Goal: Find specific fact: Locate a discrete piece of known information

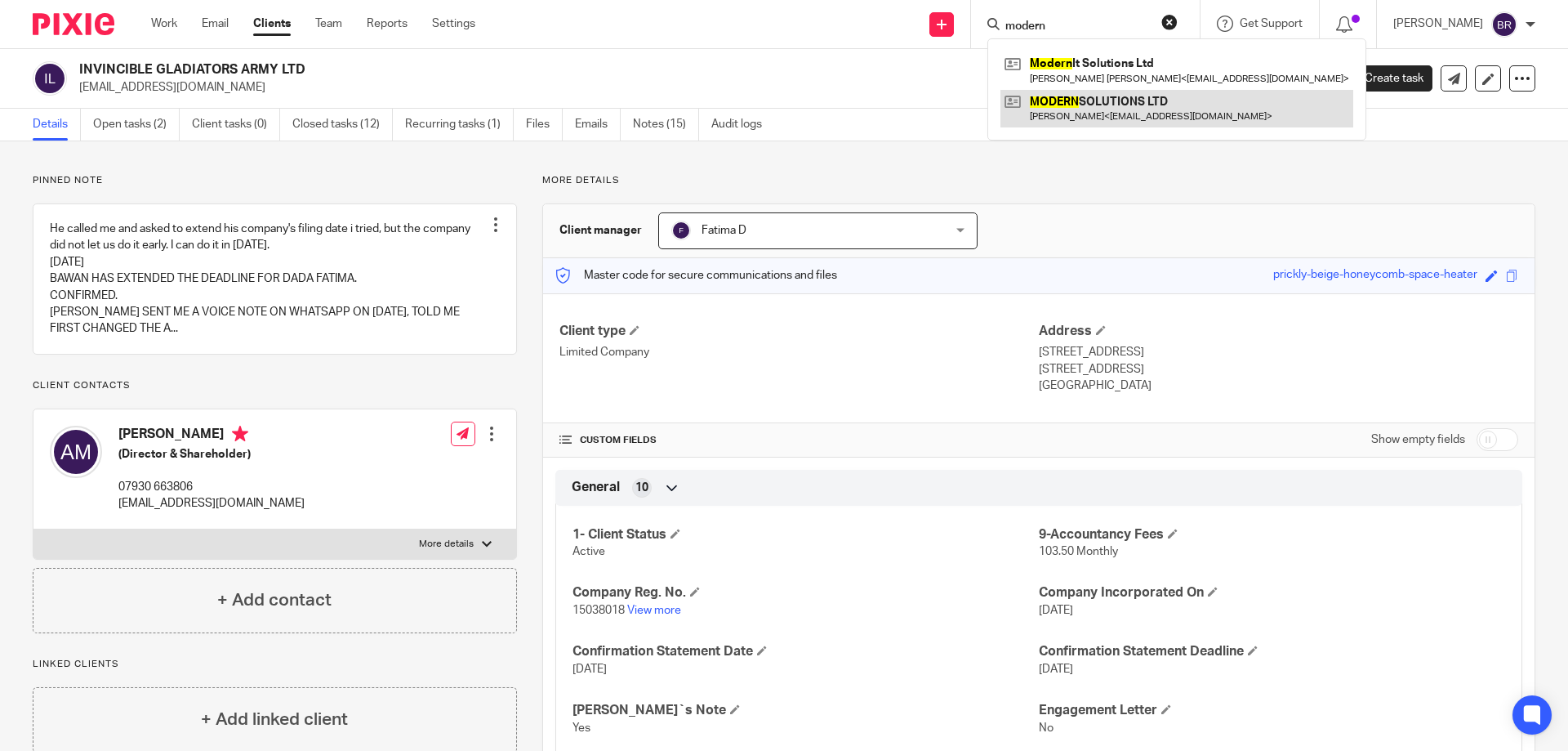
type input "modern"
click at [1086, 95] on link at bounding box center [1176, 108] width 353 height 37
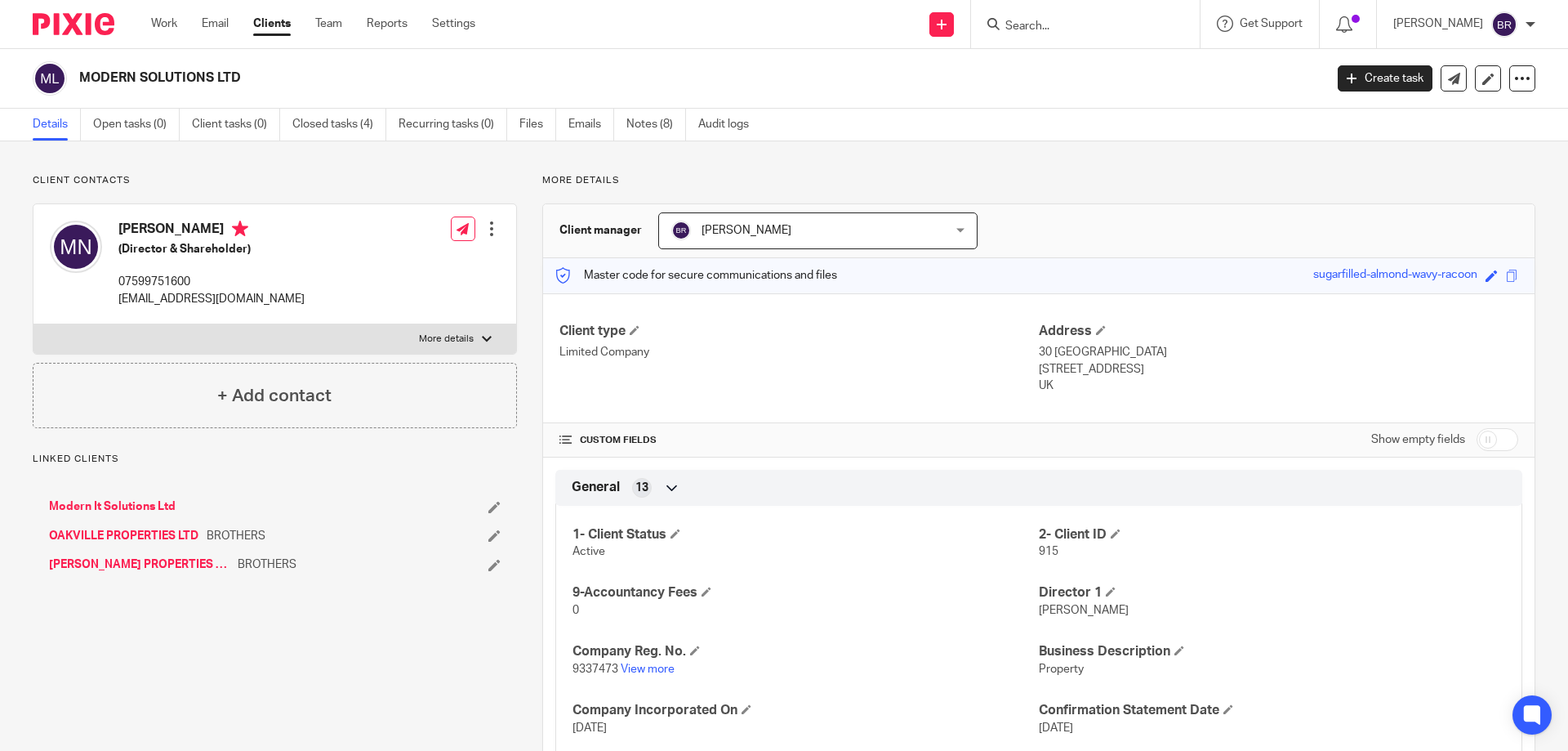
click at [586, 673] on span "9337473" at bounding box center [596, 669] width 46 height 12
click at [588, 672] on span "9337473" at bounding box center [596, 669] width 46 height 12
click at [1068, 37] on div at bounding box center [1085, 24] width 229 height 48
click at [1073, 26] on input "Search" at bounding box center [1077, 27] width 147 height 15
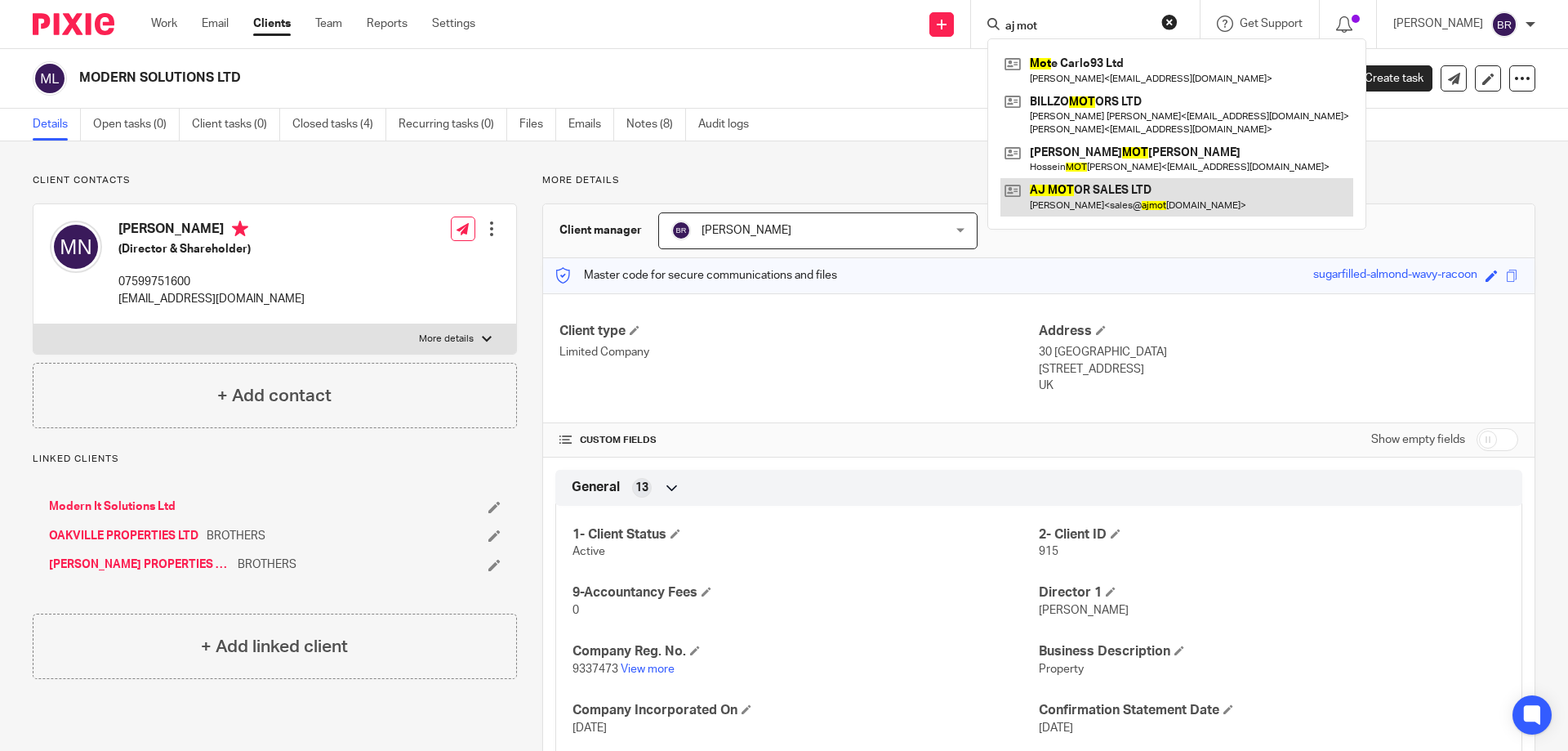
type input "aj mot"
click at [1103, 198] on link at bounding box center [1176, 197] width 353 height 37
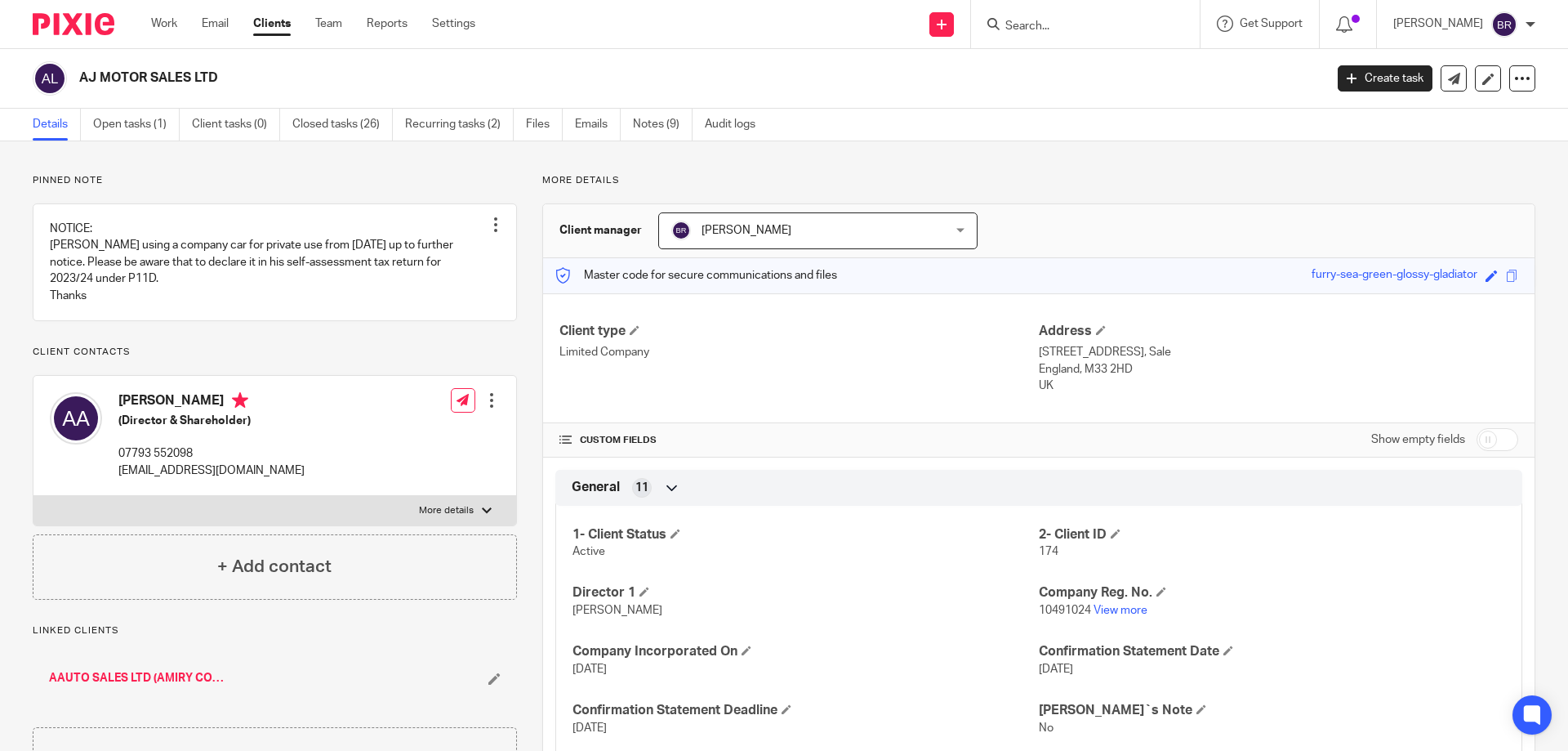
click at [1042, 605] on span "10491024" at bounding box center [1065, 610] width 52 height 12
copy p "10491024"
